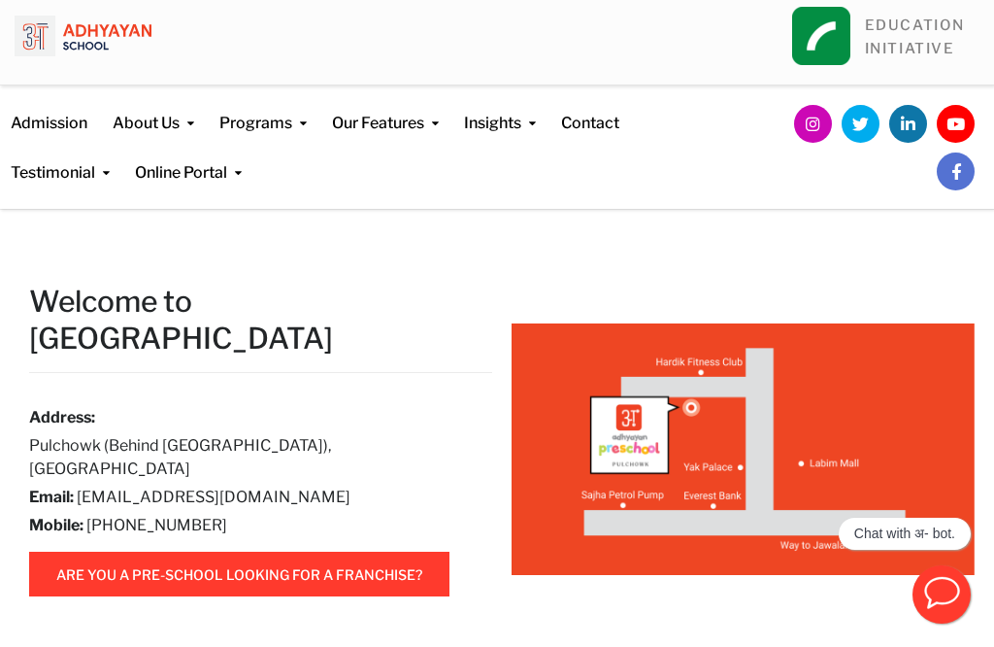
scroll to position [33, 0]
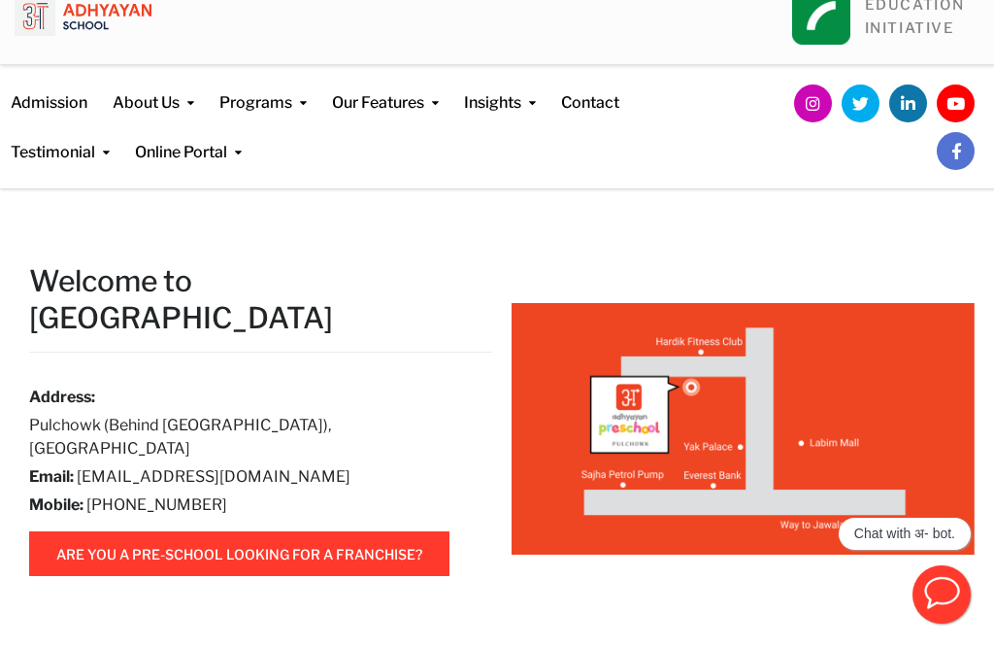
click at [188, 106] on link "About Us" at bounding box center [154, 90] width 82 height 50
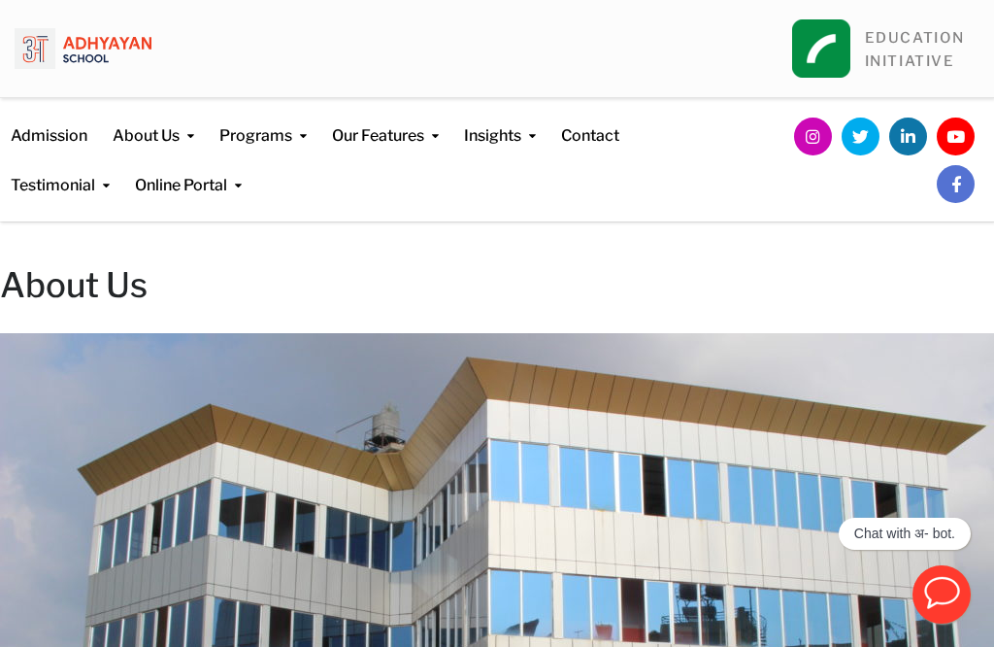
click at [583, 140] on link "Contact" at bounding box center [590, 123] width 58 height 50
